Goal: Task Accomplishment & Management: Complete application form

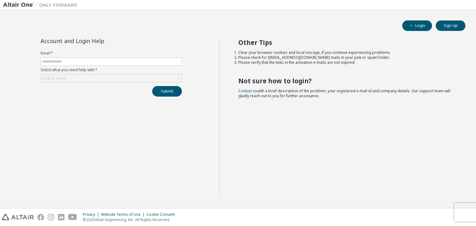
click at [456, 24] on button "Sign Up" at bounding box center [450, 25] width 30 height 11
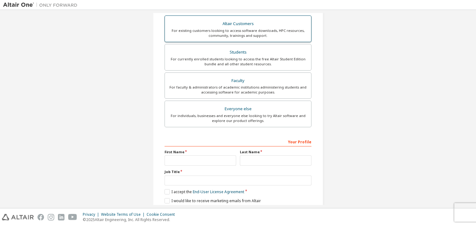
scroll to position [135, 0]
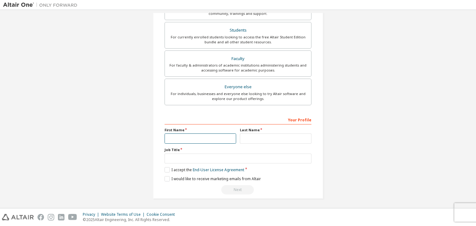
click at [219, 135] on input "text" at bounding box center [200, 138] width 72 height 10
type input "***"
type input "****"
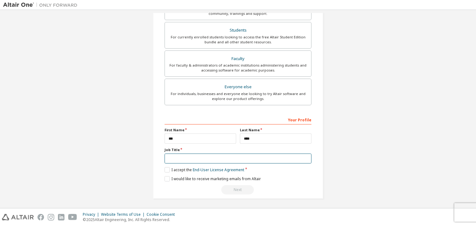
click at [229, 158] on input "text" at bounding box center [237, 159] width 147 height 10
type input "*"
type input "*******"
click at [215, 170] on link "End-User License Agreement" at bounding box center [218, 169] width 51 height 5
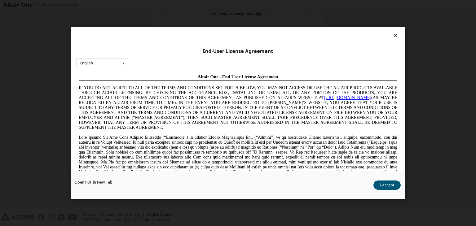
scroll to position [0, 0]
click at [392, 37] on icon at bounding box center [395, 36] width 7 height 6
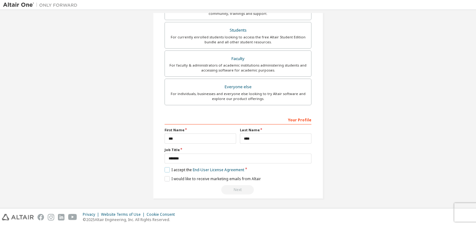
click at [167, 170] on label "I accept the End-User License Agreement" at bounding box center [204, 169] width 80 height 5
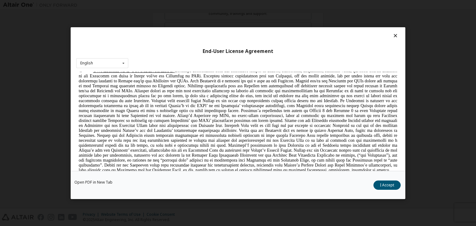
scroll to position [743, 0]
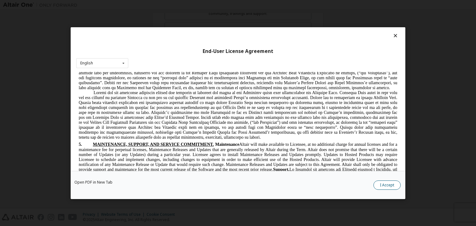
click at [391, 184] on button "I Accept" at bounding box center [386, 184] width 27 height 9
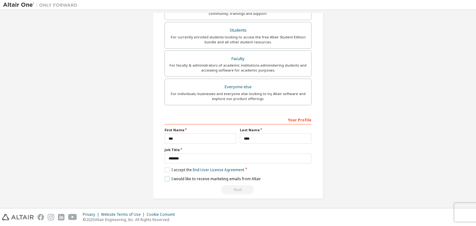
click at [218, 177] on label "I would like to receive marketing emails from Altair" at bounding box center [212, 178] width 96 height 5
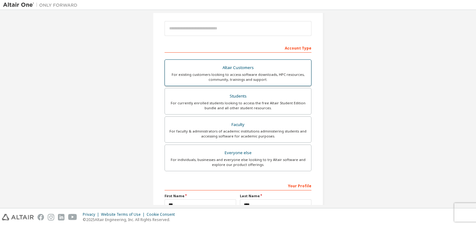
scroll to position [73, 0]
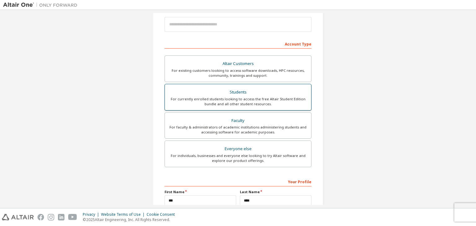
click at [282, 101] on div "For currently enrolled students looking to access the free Altair Student Editi…" at bounding box center [237, 102] width 139 height 10
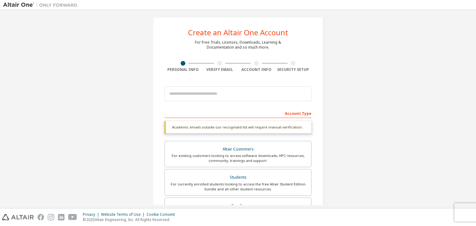
scroll to position [0, 0]
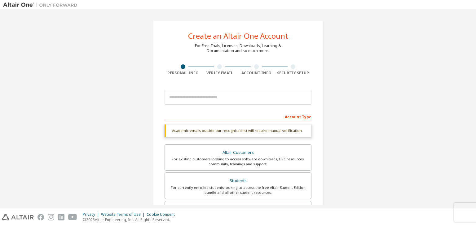
click at [217, 66] on div at bounding box center [219, 66] width 5 height 5
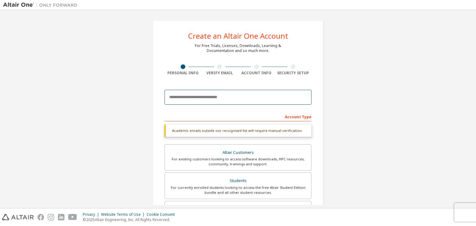
click at [212, 94] on input "email" at bounding box center [237, 97] width 147 height 15
type input "*****"
drag, startPoint x: 217, startPoint y: 94, endPoint x: 125, endPoint y: 94, distance: 92.3
click at [125, 94] on div "Create an Altair One Account For Free Trials, Licenses, Downloads, Learning & D…" at bounding box center [237, 185] width 469 height 344
type input "*****"
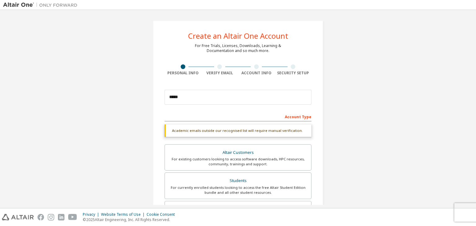
click at [395, 128] on div "Create an Altair One Account For Free Trials, Licenses, Downloads, Learning & D…" at bounding box center [237, 185] width 469 height 344
click at [218, 67] on div at bounding box center [219, 66] width 5 height 5
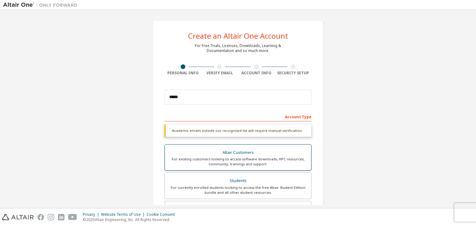
scroll to position [151, 0]
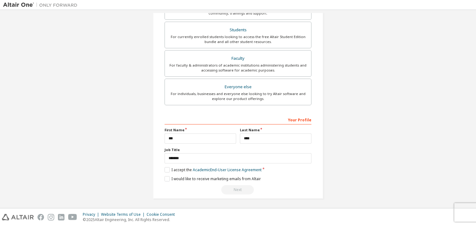
click at [238, 189] on div "Next" at bounding box center [237, 189] width 147 height 9
click at [350, 151] on div "Create an Altair One Account For Free Trials, Licenses, Downloads, Learning & D…" at bounding box center [237, 34] width 469 height 344
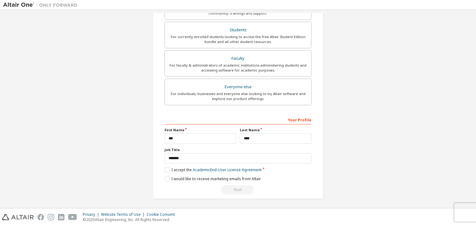
scroll to position [0, 0]
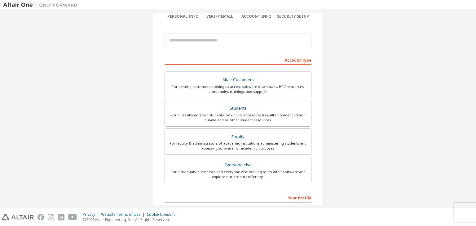
scroll to position [135, 0]
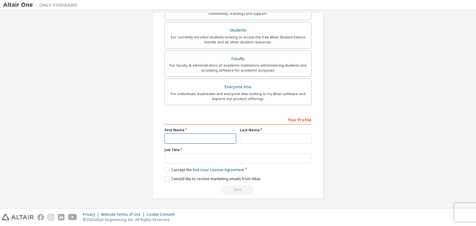
click at [212, 141] on input "text" at bounding box center [200, 138] width 72 height 10
type input "***"
type input "****"
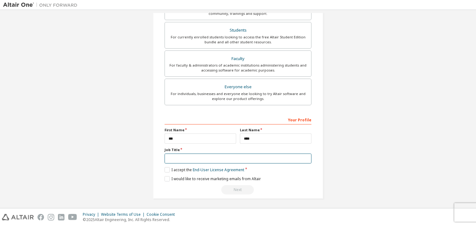
click at [222, 158] on input "text" at bounding box center [237, 159] width 147 height 10
type input "*******"
click at [165, 167] on label "I accept the End-User License Agreement" at bounding box center [204, 169] width 80 height 5
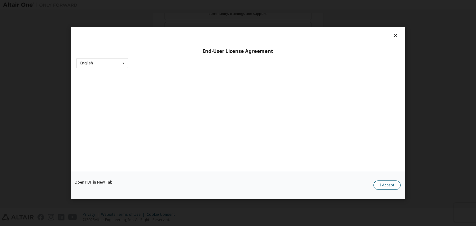
click at [396, 186] on button "I Accept" at bounding box center [386, 184] width 27 height 9
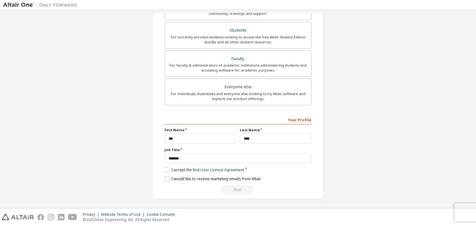
click at [166, 177] on label "I would like to receive marketing emails from Altair" at bounding box center [212, 178] width 96 height 5
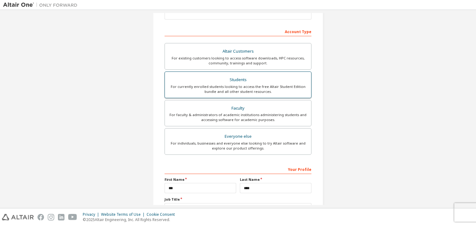
scroll to position [11, 0]
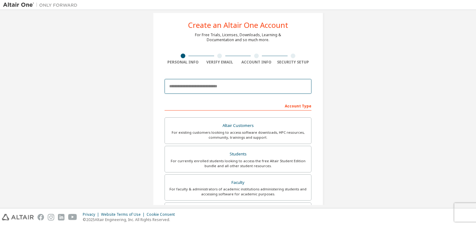
click at [231, 89] on input "email" at bounding box center [237, 86] width 147 height 15
click at [399, 131] on div "Create an Altair One Account For Free Trials, Licenses, Downloads, Learning & D…" at bounding box center [237, 166] width 469 height 328
click at [264, 89] on input "email" at bounding box center [237, 86] width 147 height 15
type input "**********"
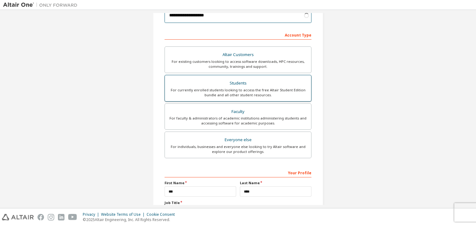
scroll to position [104, 0]
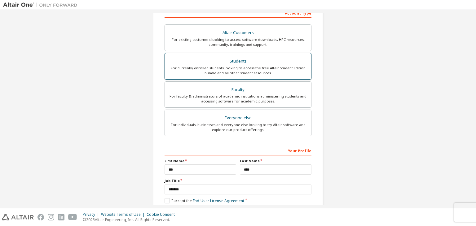
click at [250, 63] on div "Students" at bounding box center [237, 61] width 139 height 9
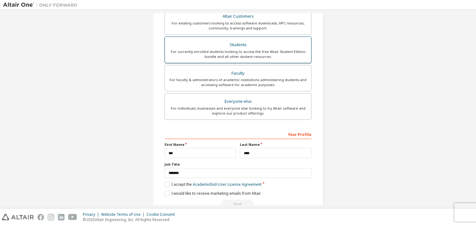
scroll to position [135, 0]
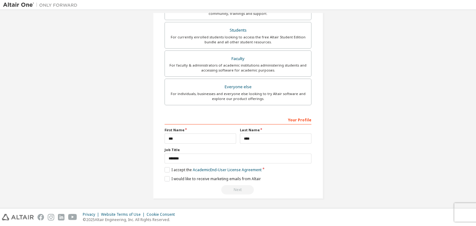
click at [238, 191] on div "Next" at bounding box center [237, 189] width 147 height 9
click at [168, 168] on label "I accept the Academic End-User License Agreement" at bounding box center [212, 169] width 97 height 5
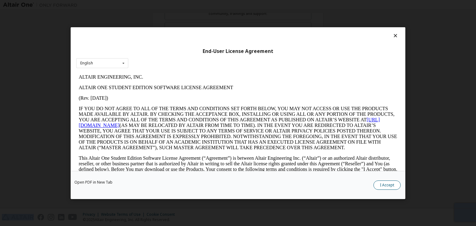
scroll to position [0, 0]
click at [392, 182] on button "I Accept" at bounding box center [386, 184] width 27 height 9
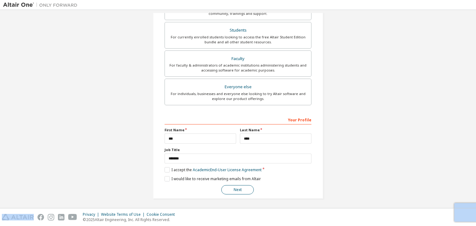
click at [238, 191] on button "Next" at bounding box center [237, 189] width 33 height 9
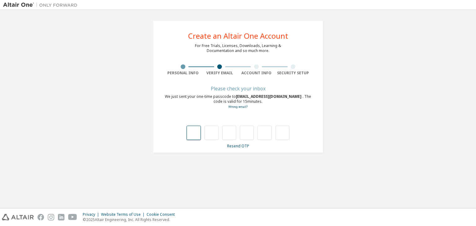
type input "*"
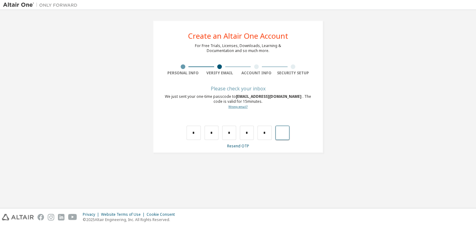
type input "*"
